Goal: Check status: Check status

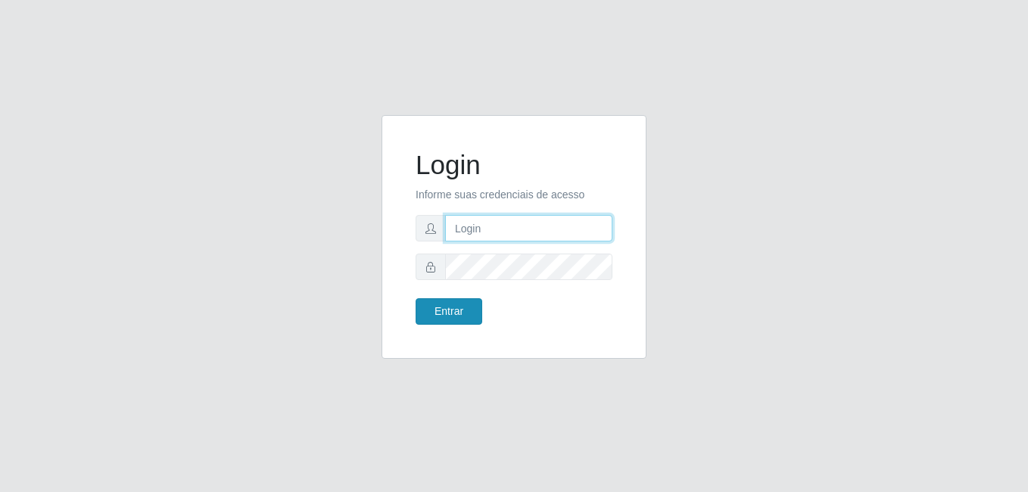
type input "Raissa@B9"
click at [455, 313] on button "Entrar" at bounding box center [448, 311] width 67 height 26
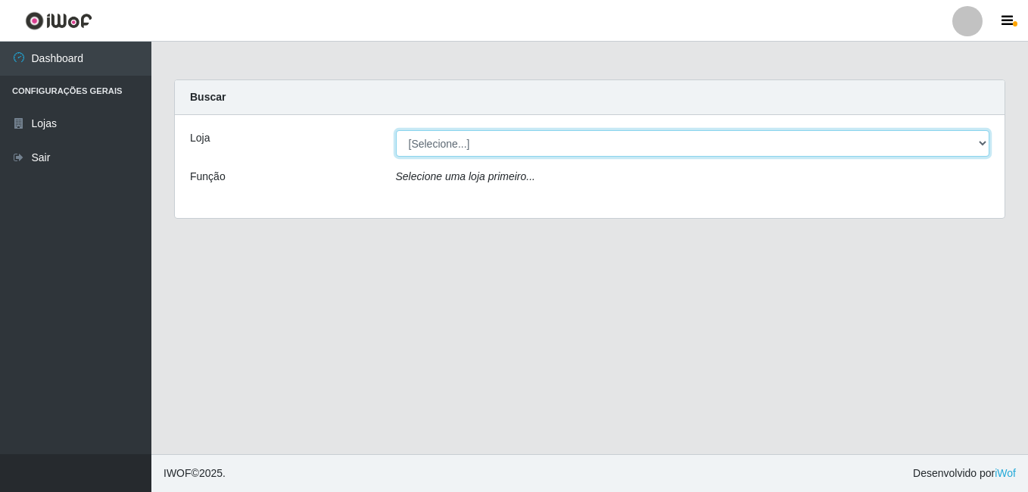
click at [966, 146] on select "[Selecione...] Bemais Supermercados - B9 Bessa" at bounding box center [693, 143] width 594 height 26
select select "410"
click at [396, 130] on select "[Selecione...] Bemais Supermercados - B9 Bessa" at bounding box center [693, 143] width 594 height 26
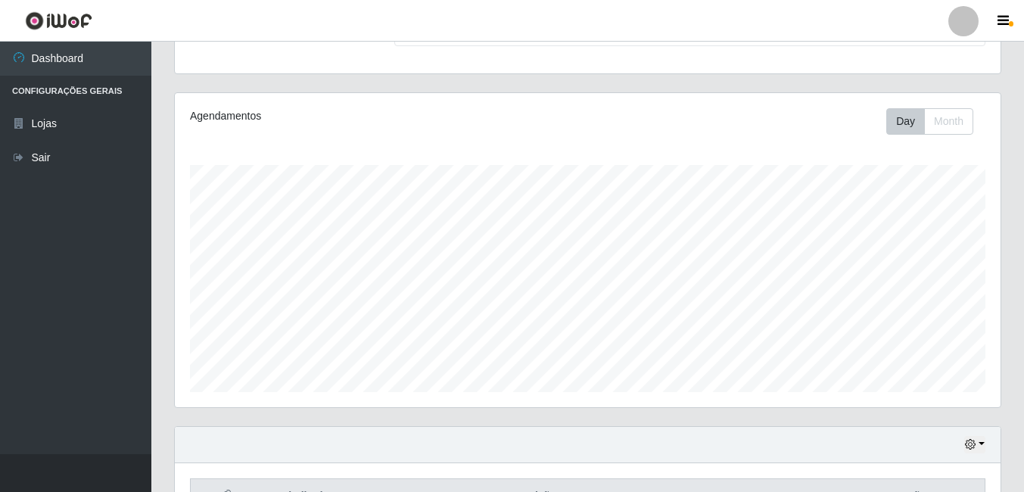
scroll to position [244, 0]
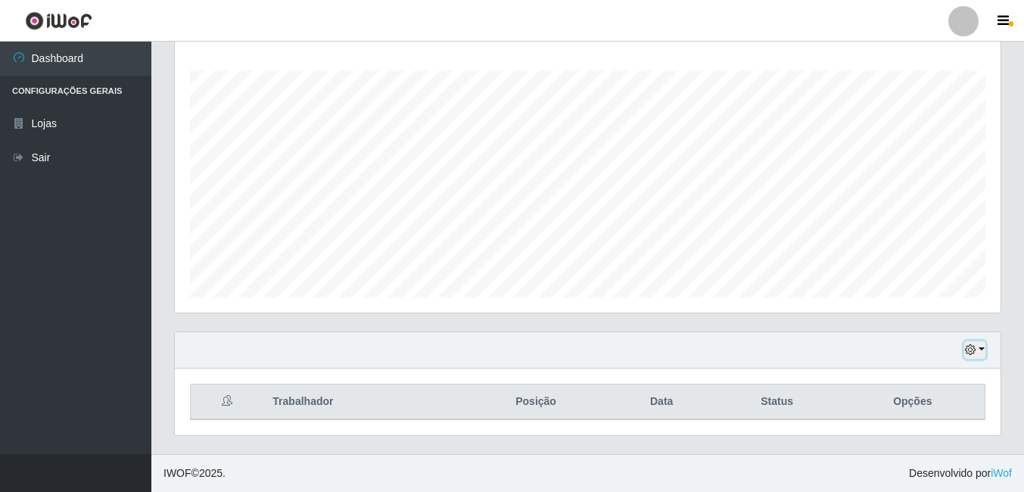
click at [976, 351] on icon "button" at bounding box center [970, 349] width 11 height 11
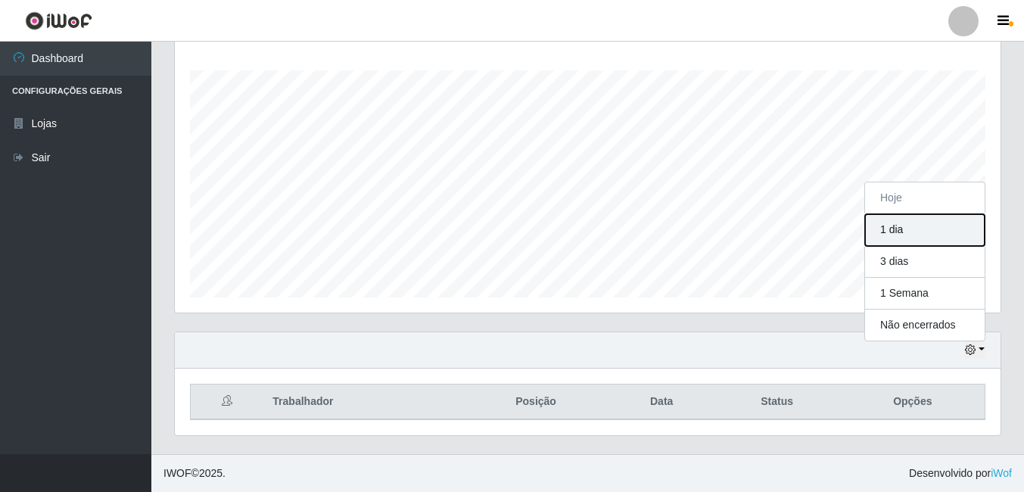
click at [920, 238] on button "1 dia" at bounding box center [925, 230] width 120 height 32
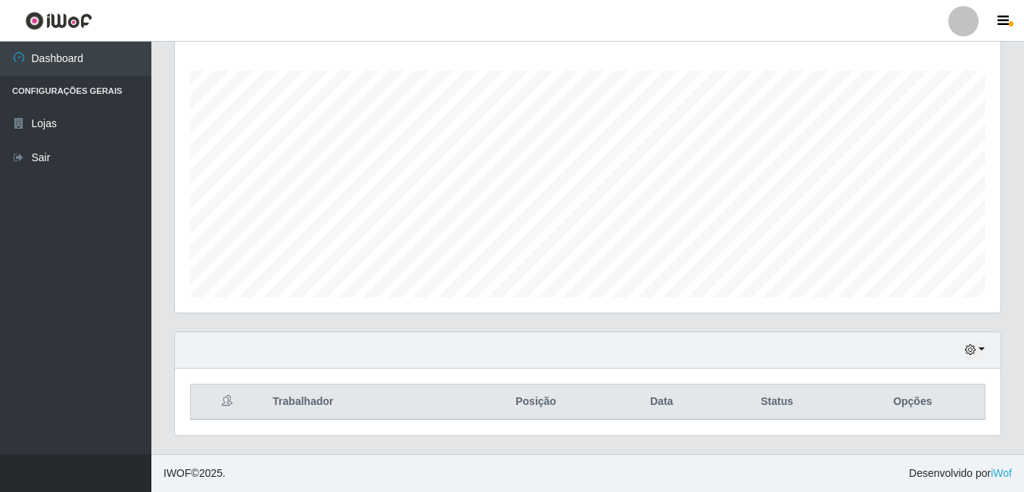
click at [988, 350] on div "Hoje 1 dia 3 dias 1 Semana Não encerrados" at bounding box center [588, 350] width 826 height 36
click at [985, 350] on button "button" at bounding box center [974, 349] width 21 height 17
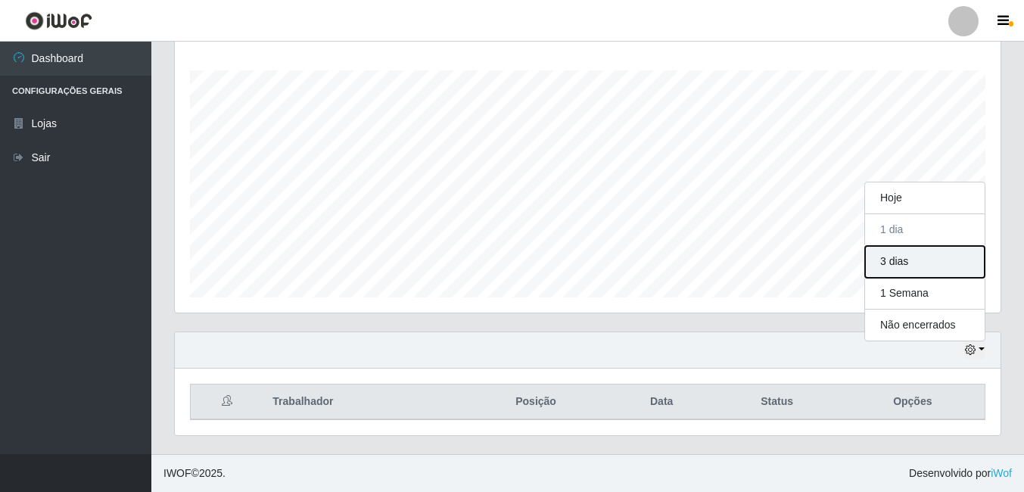
click at [929, 257] on button "3 dias" at bounding box center [925, 262] width 120 height 32
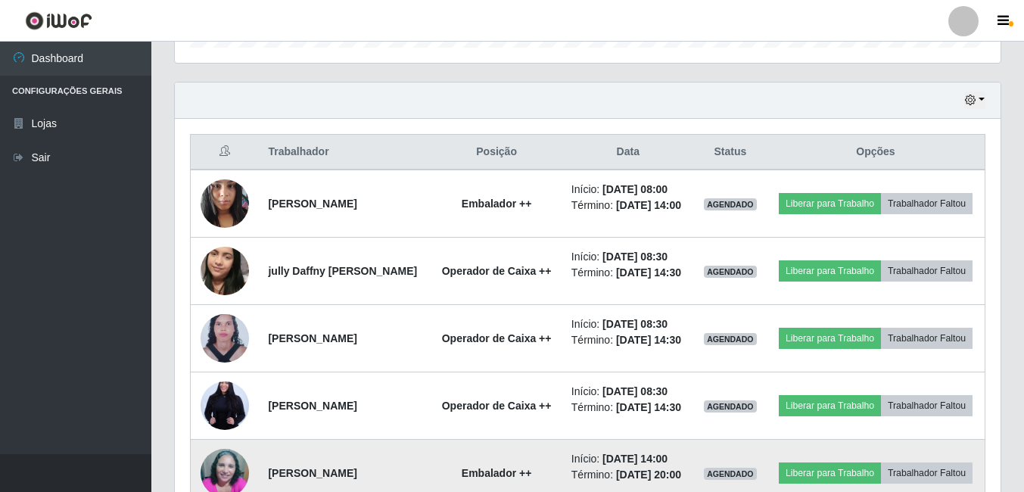
scroll to position [489, 0]
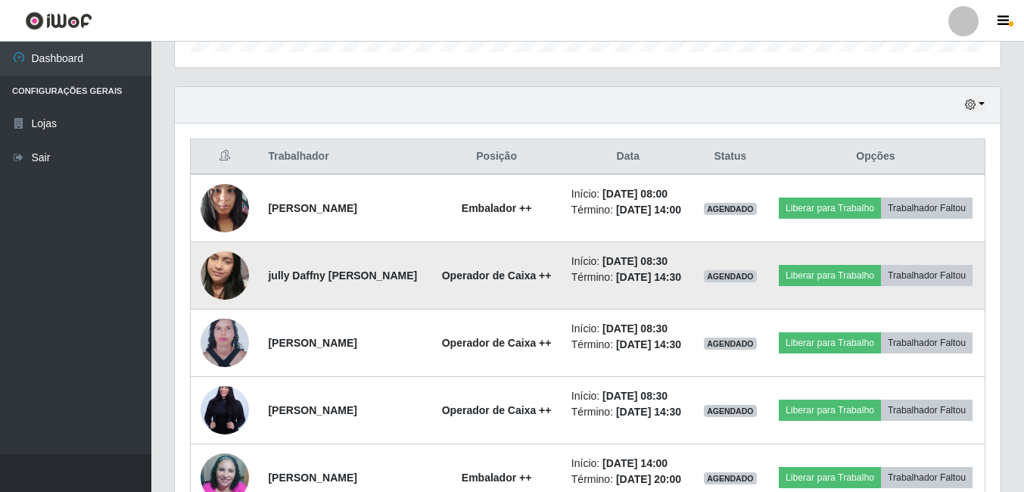
click at [229, 295] on img at bounding box center [225, 275] width 48 height 86
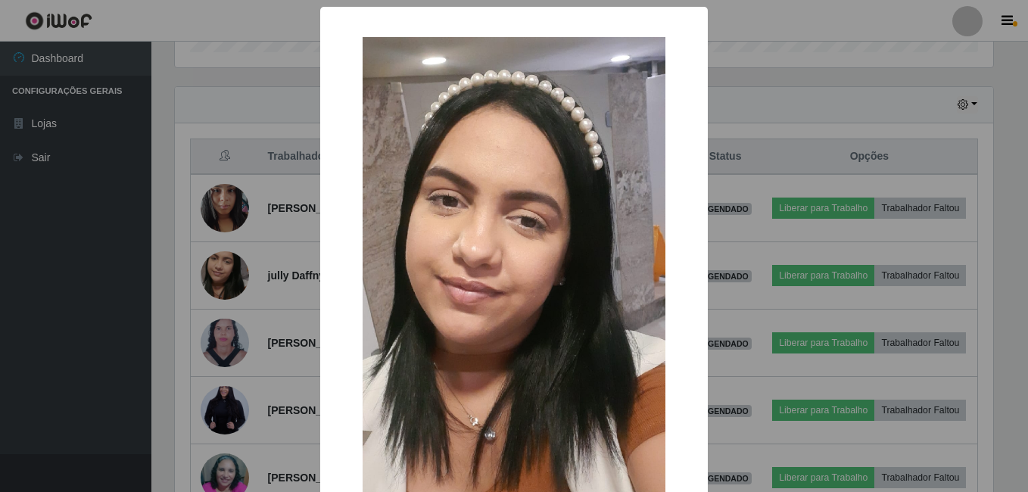
click at [227, 298] on div "× OK Cancel" at bounding box center [514, 246] width 1028 height 492
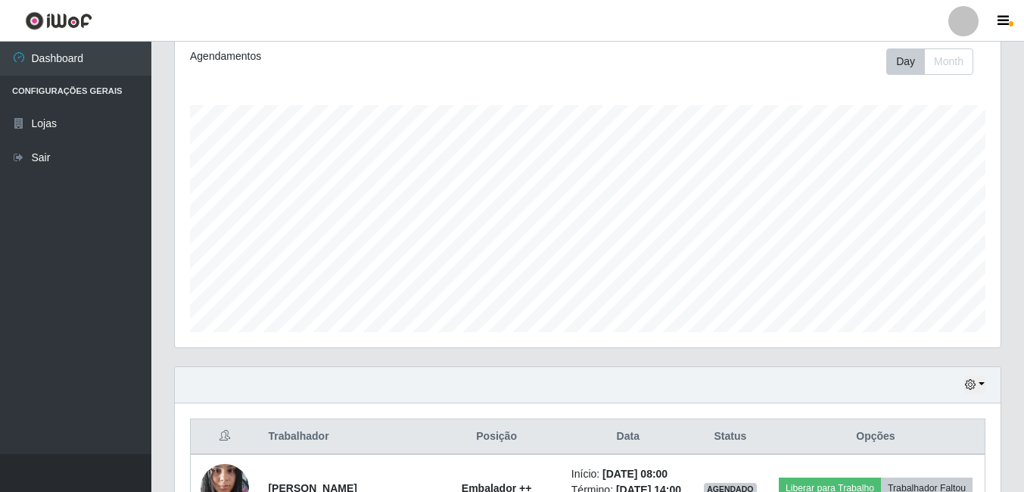
scroll to position [186, 0]
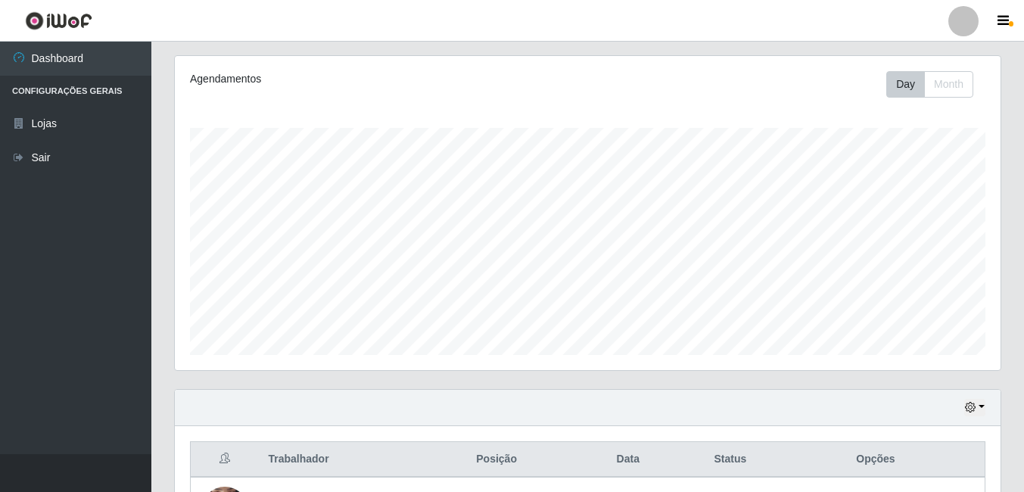
click at [986, 412] on div "Hoje 1 dia 3 dias 1 Semana Não encerrados" at bounding box center [588, 408] width 826 height 36
click at [982, 407] on button "button" at bounding box center [974, 407] width 21 height 17
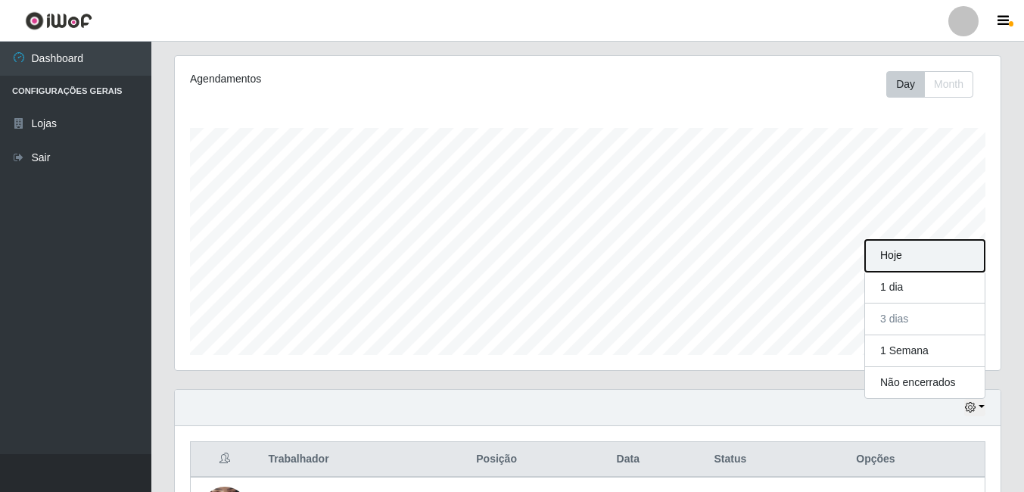
click at [889, 256] on button "Hoje" at bounding box center [925, 256] width 120 height 32
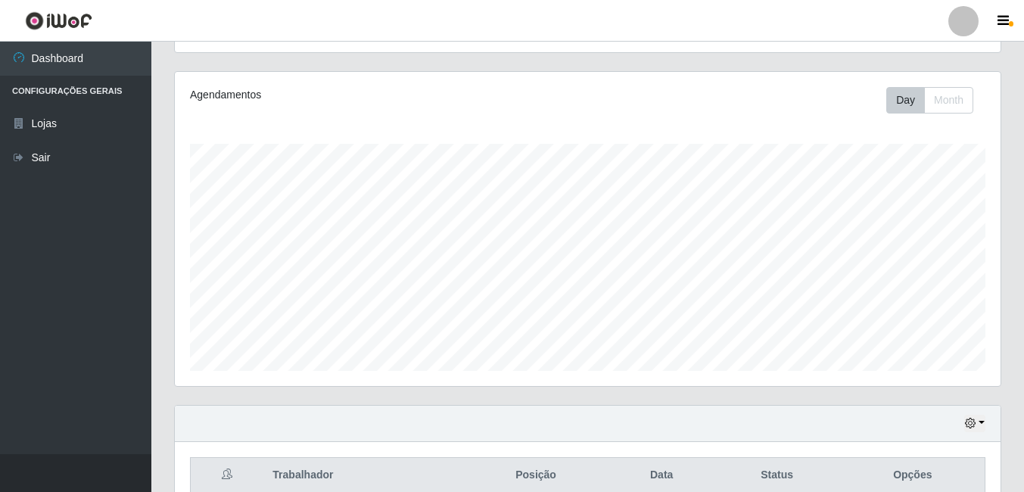
scroll to position [244, 0]
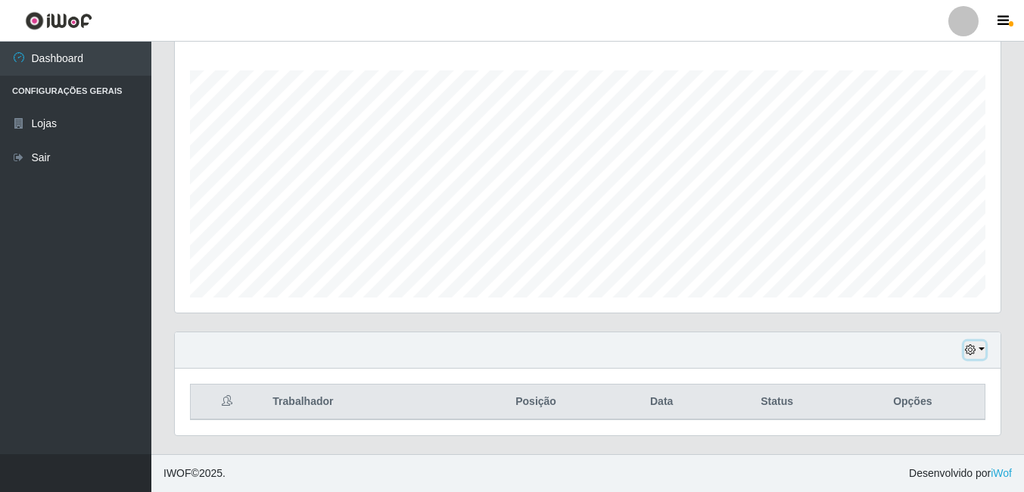
click at [985, 347] on button "button" at bounding box center [974, 349] width 21 height 17
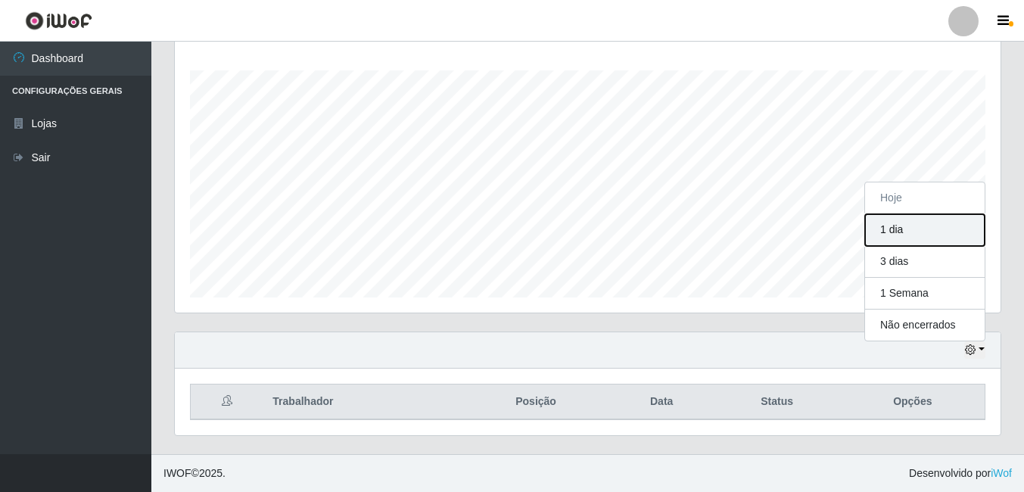
click at [903, 228] on button "1 dia" at bounding box center [925, 230] width 120 height 32
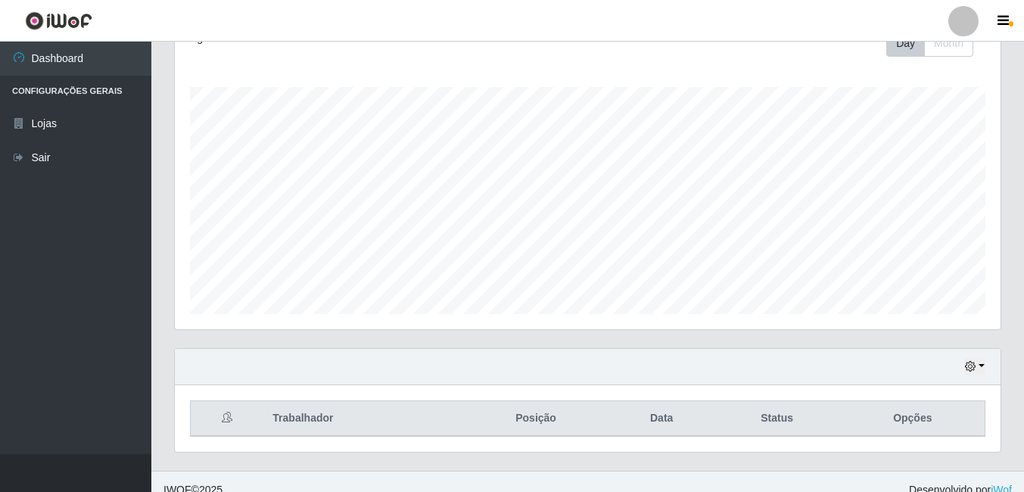
scroll to position [244, 0]
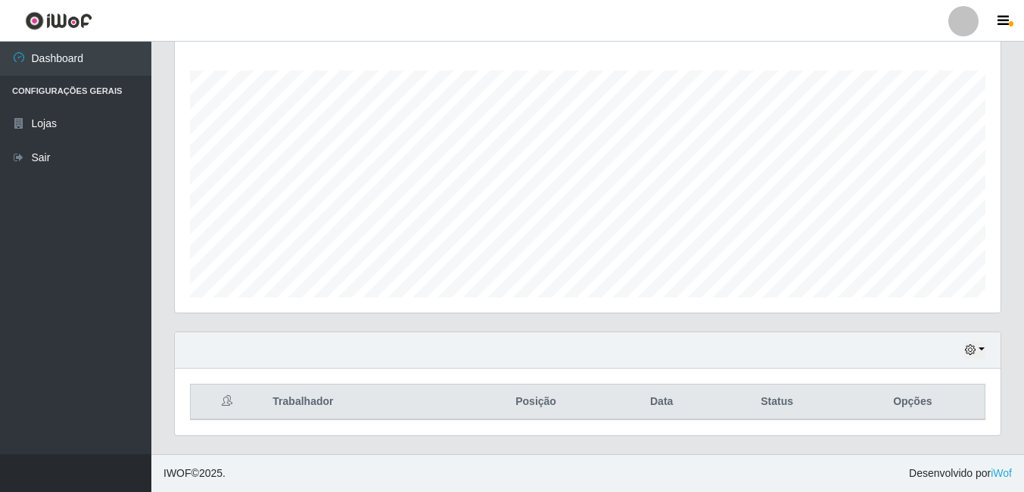
click at [985, 353] on div "Hoje 1 dia 3 dias 1 Semana Não encerrados" at bounding box center [588, 350] width 826 height 36
click at [979, 350] on button "button" at bounding box center [974, 349] width 21 height 17
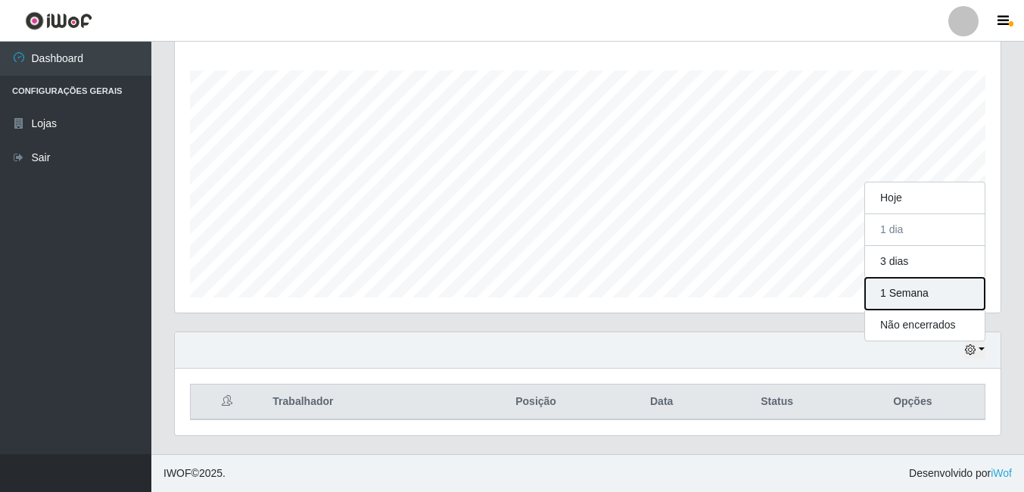
click at [901, 294] on button "1 Semana" at bounding box center [925, 294] width 120 height 32
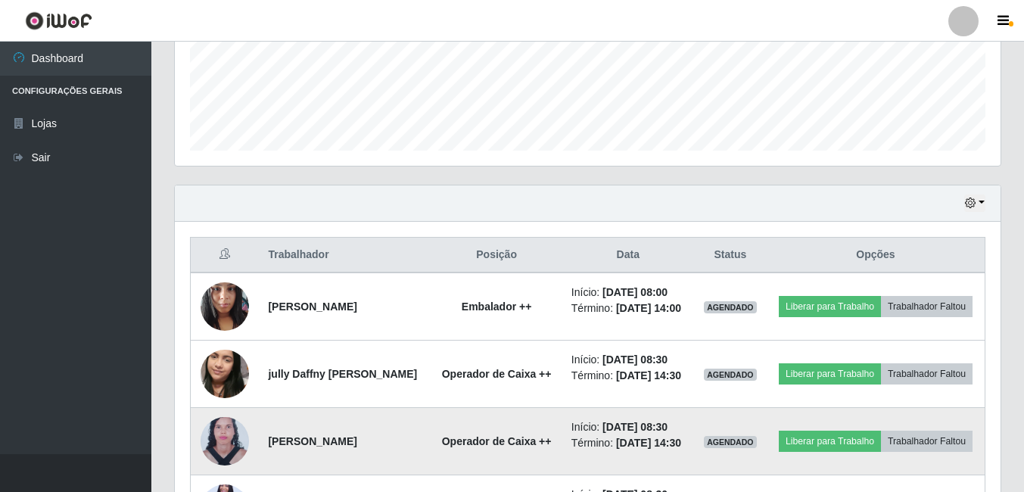
scroll to position [395, 0]
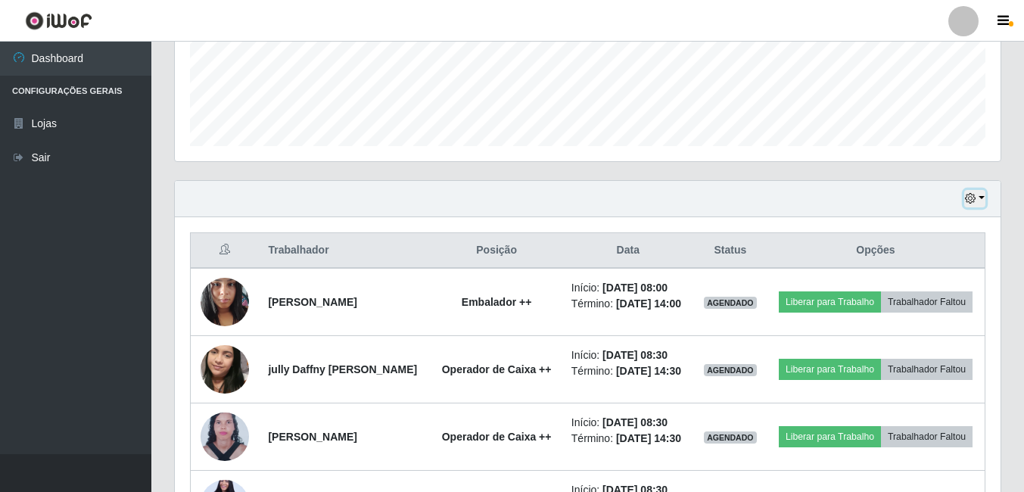
click at [979, 201] on button "button" at bounding box center [974, 198] width 21 height 17
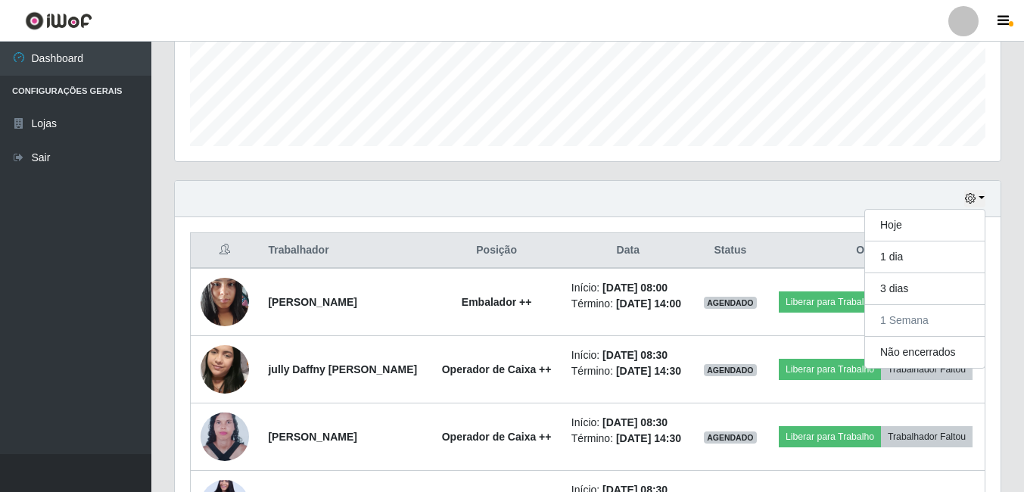
click at [708, 200] on div "Hoje 1 dia 3 dias 1 Semana Não encerrados" at bounding box center [588, 199] width 826 height 36
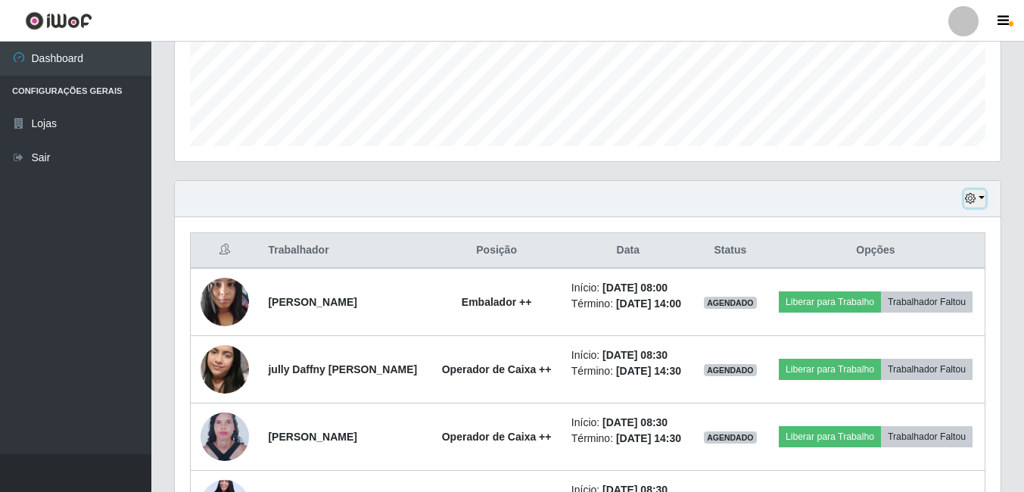
click at [979, 205] on button "button" at bounding box center [974, 198] width 21 height 17
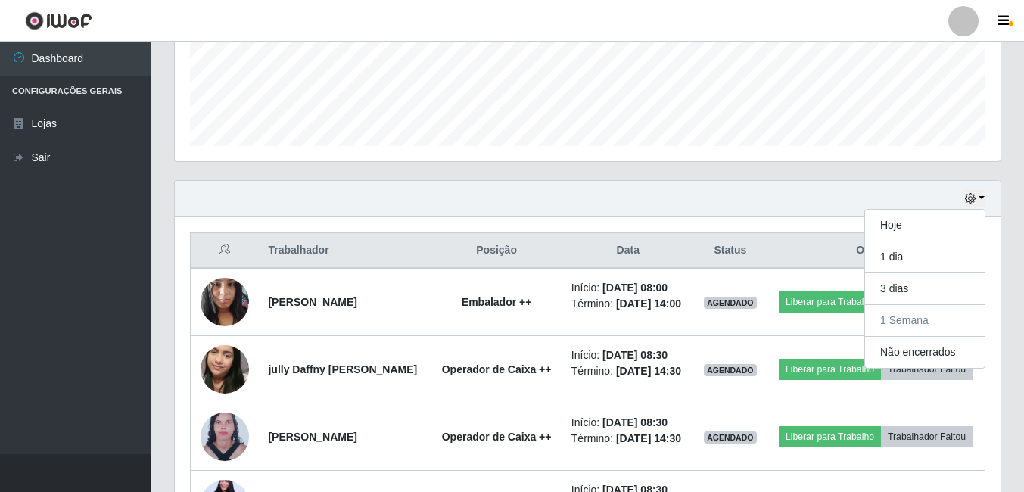
click at [701, 190] on div "Hoje 1 dia 3 dias 1 Semana Não encerrados" at bounding box center [588, 199] width 826 height 36
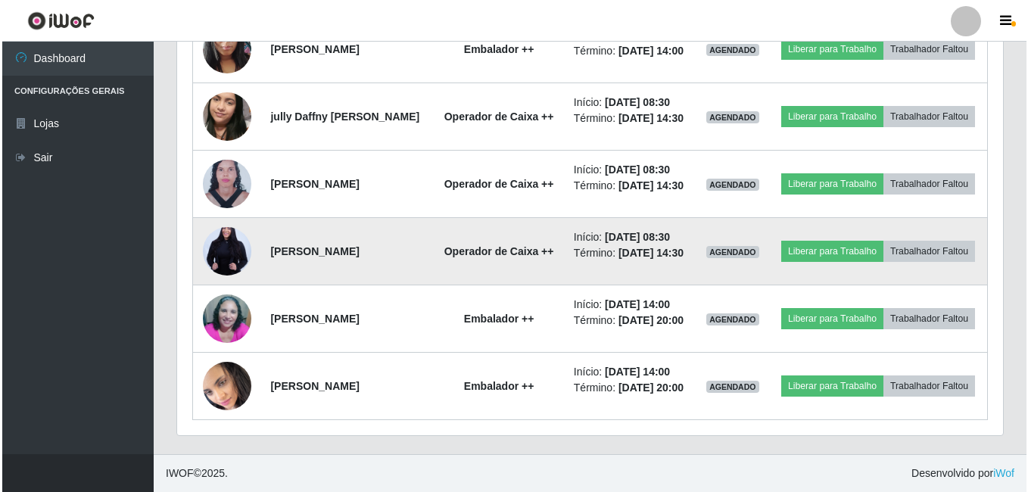
scroll to position [716, 0]
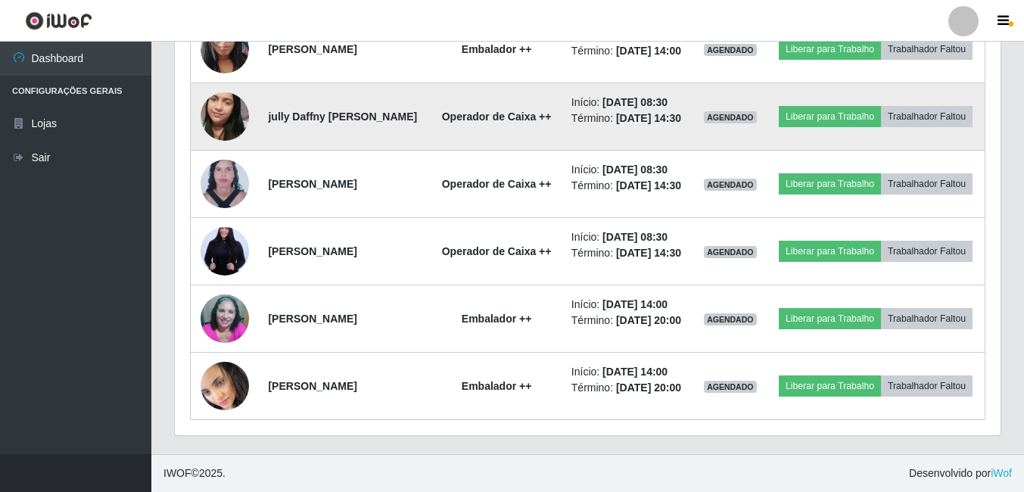
click at [562, 96] on td "Operador de Caixa ++" at bounding box center [496, 116] width 131 height 67
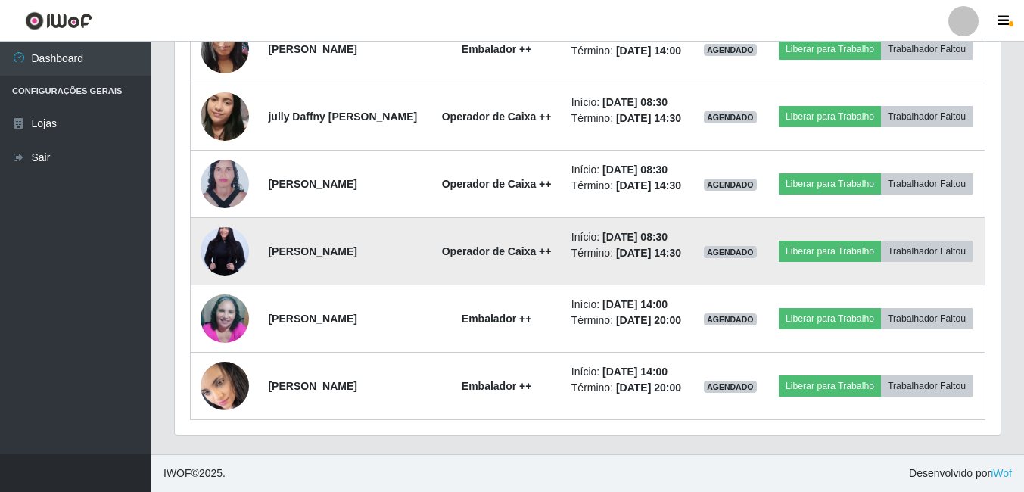
click at [220, 224] on img at bounding box center [225, 251] width 48 height 73
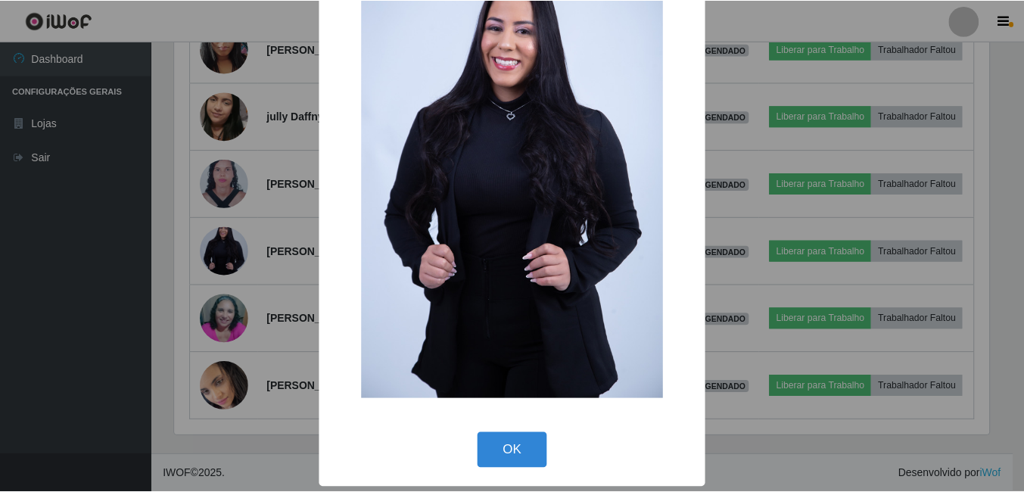
scroll to position [95, 0]
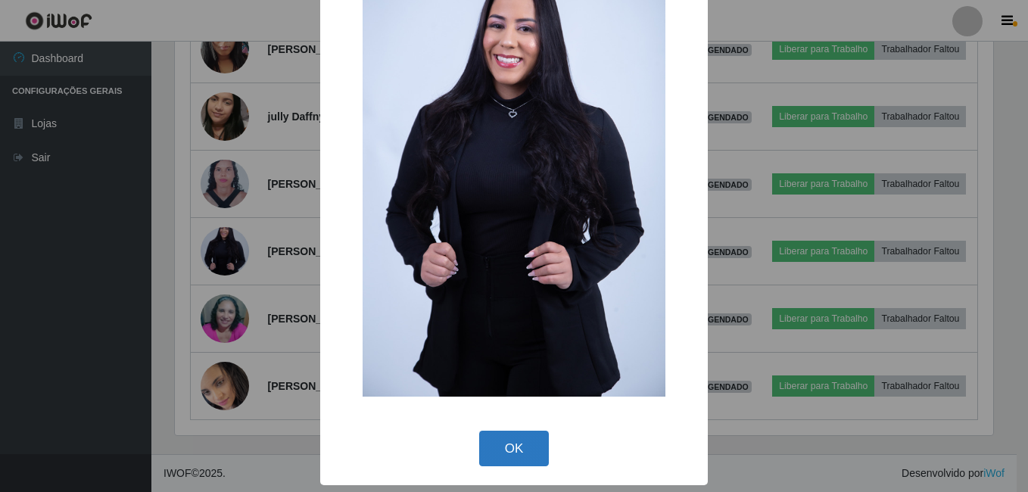
click at [509, 451] on button "OK" at bounding box center [514, 449] width 70 height 36
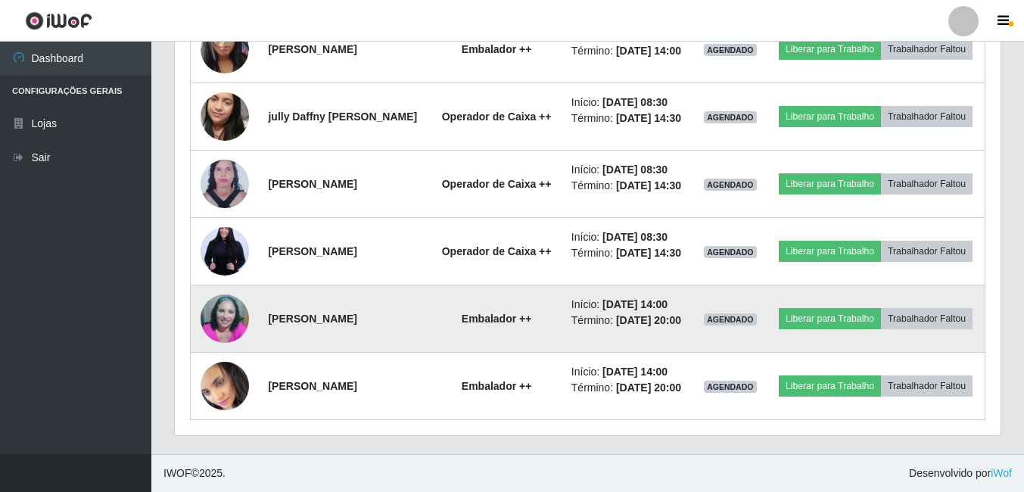
scroll to position [716, 0]
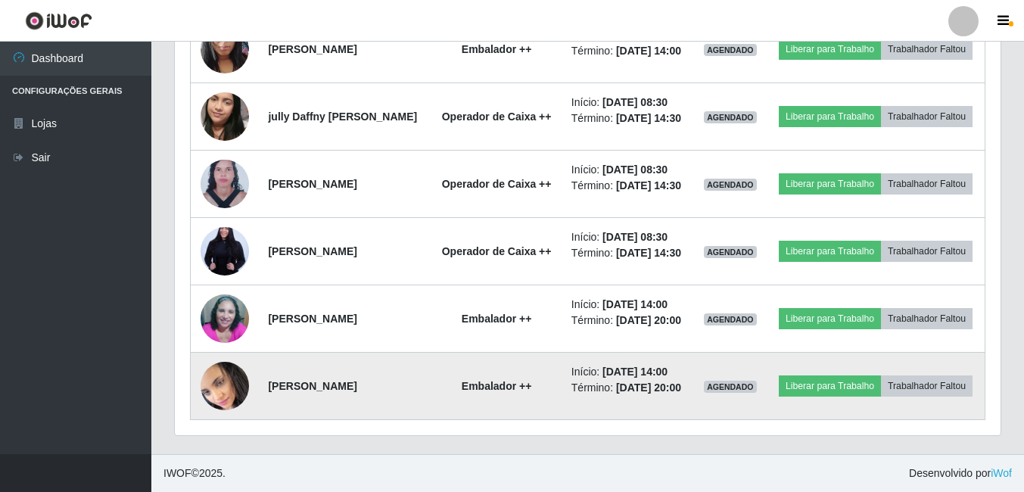
click at [232, 381] on img at bounding box center [225, 385] width 48 height 53
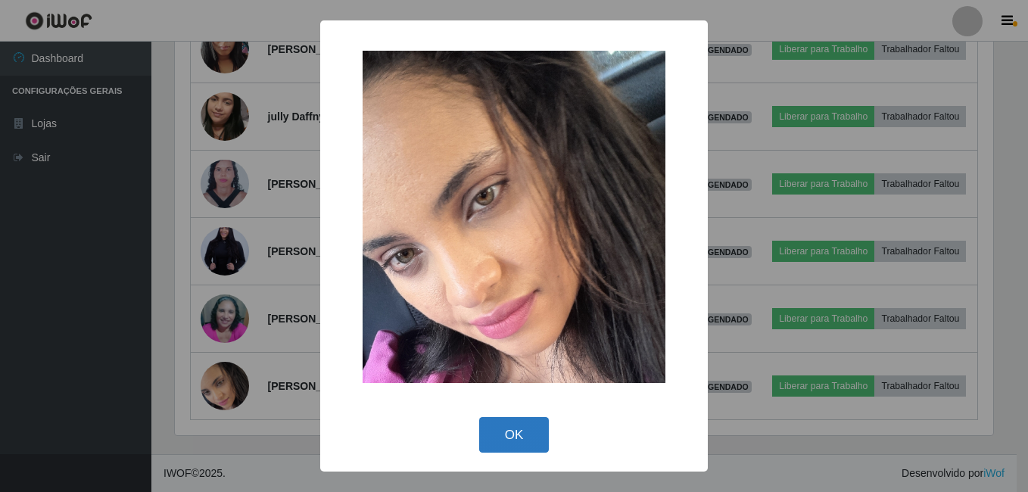
click at [503, 433] on button "OK" at bounding box center [514, 435] width 70 height 36
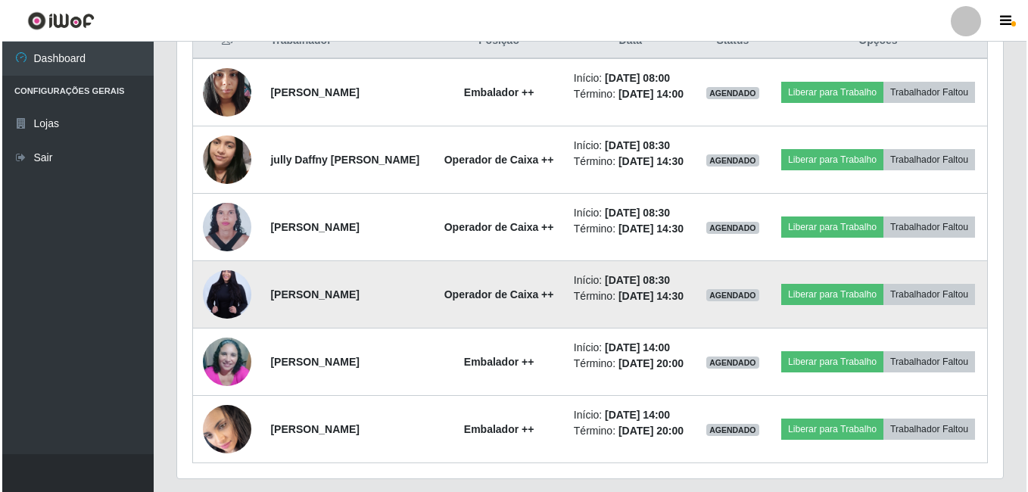
scroll to position [640, 0]
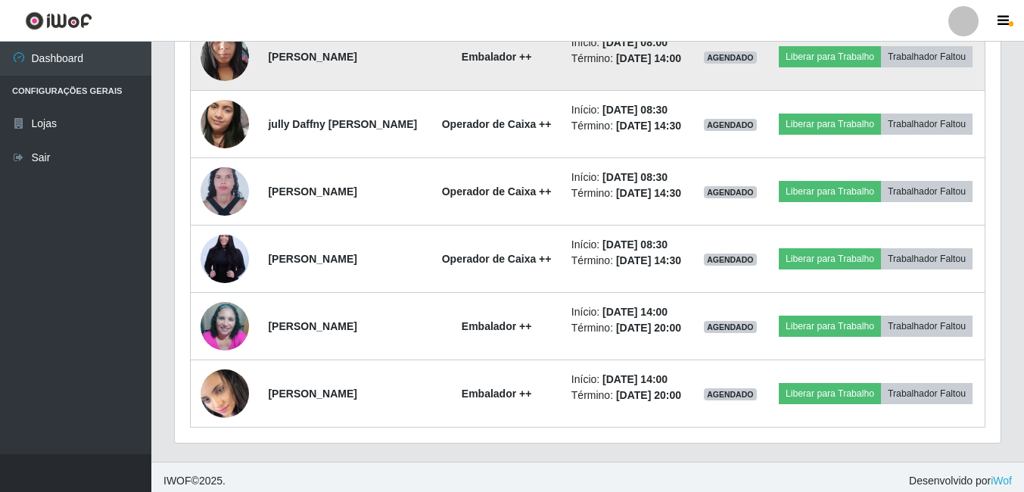
click at [235, 56] on img at bounding box center [225, 56] width 48 height 64
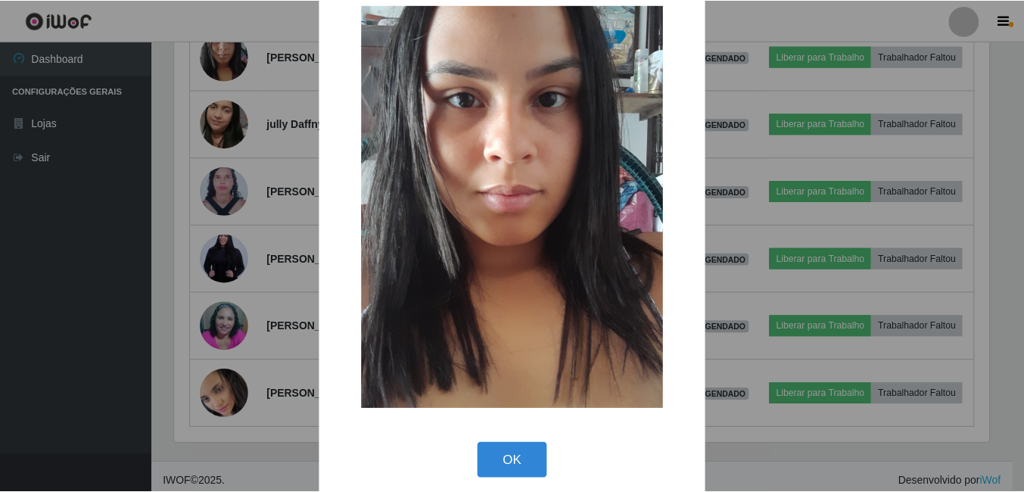
scroll to position [44, 0]
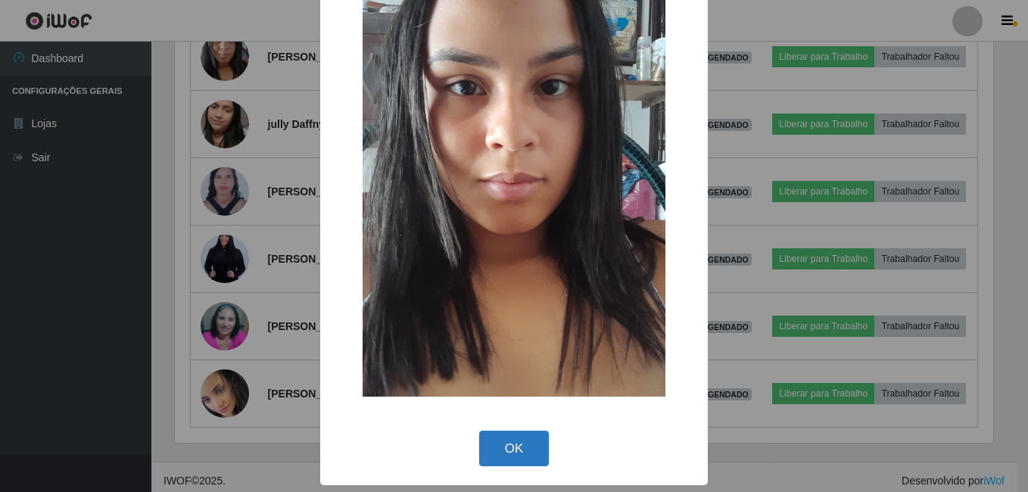
click at [499, 459] on button "OK" at bounding box center [514, 449] width 70 height 36
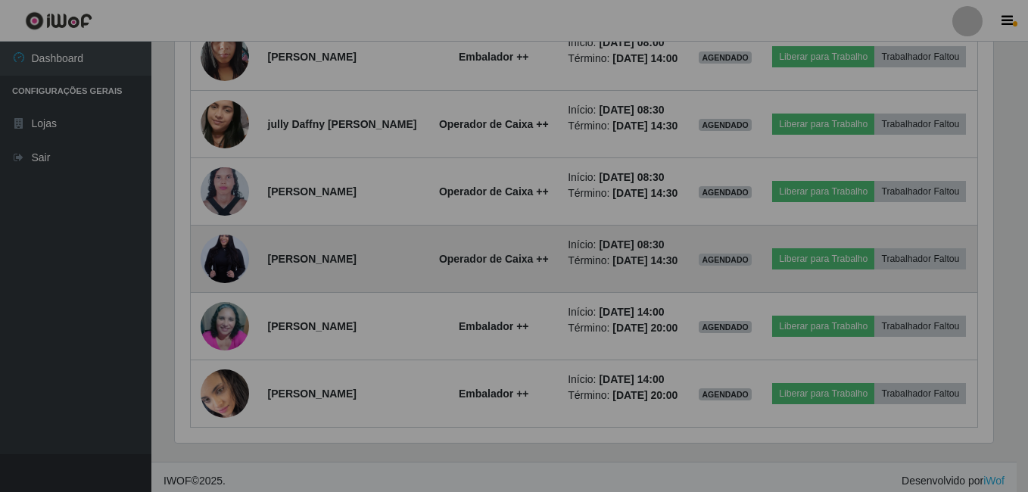
scroll to position [314, 826]
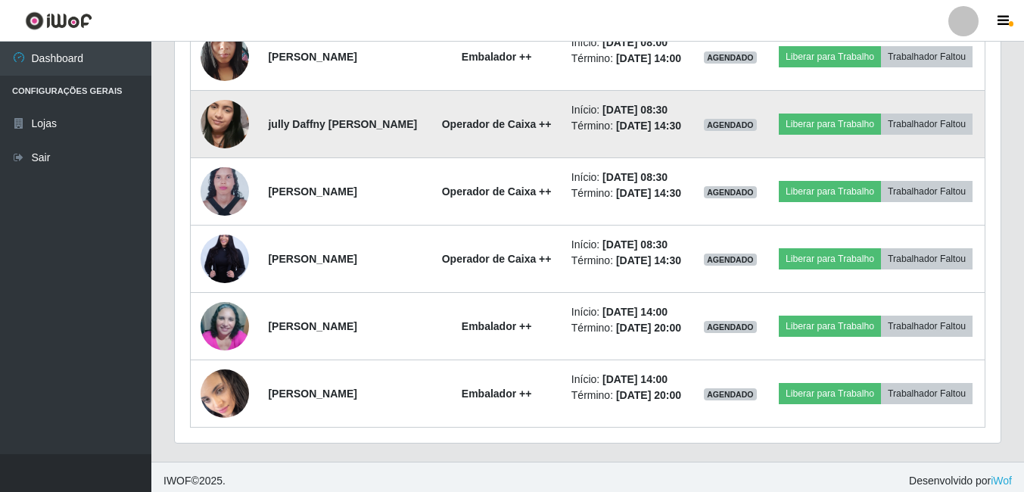
click at [241, 127] on img at bounding box center [225, 124] width 48 height 86
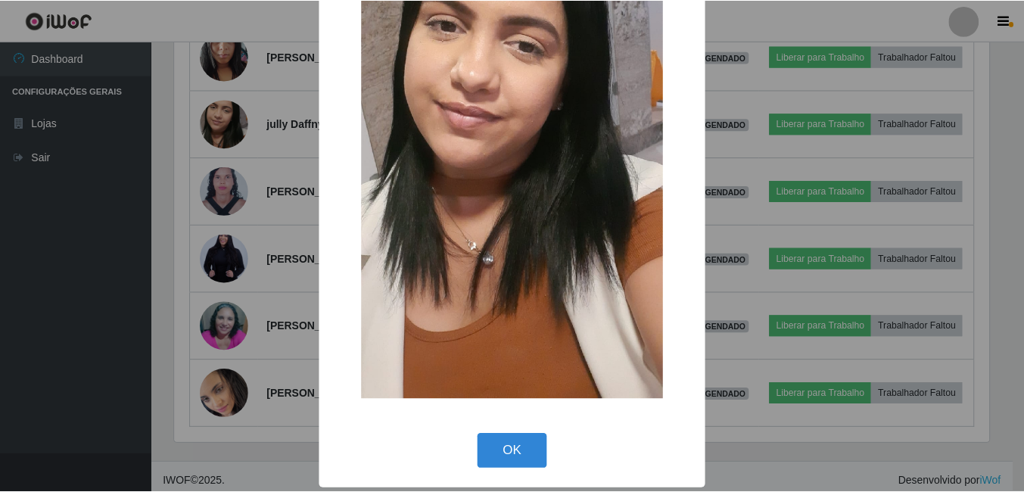
scroll to position [179, 0]
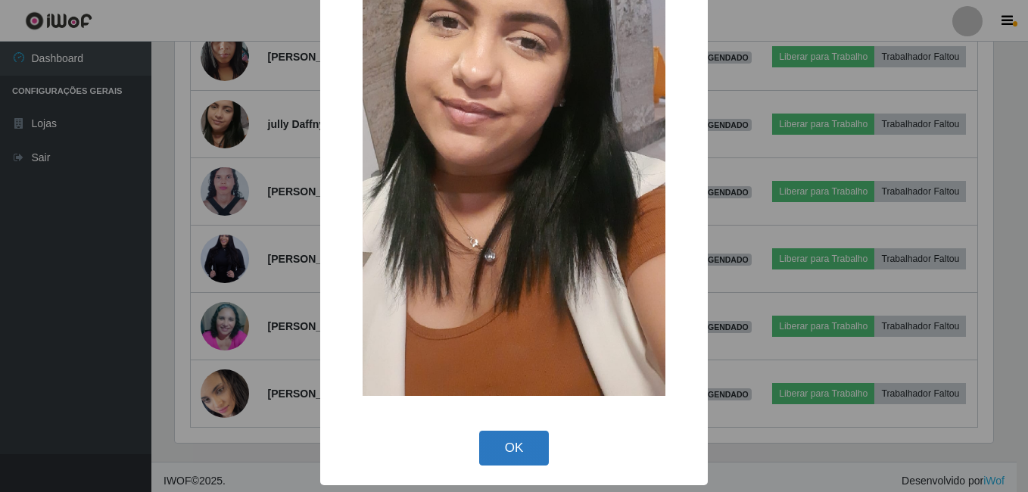
click at [529, 440] on button "OK" at bounding box center [514, 449] width 70 height 36
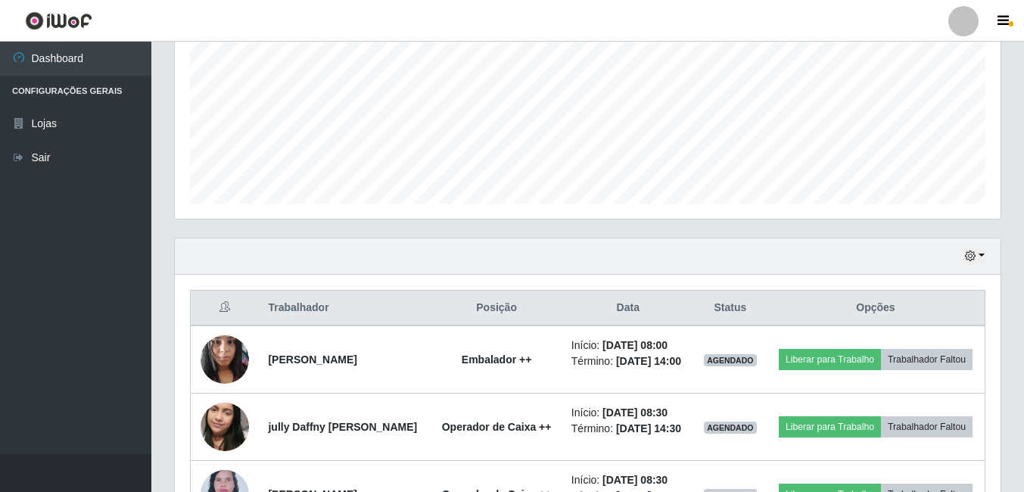
scroll to position [0, 0]
